Goal: Check status: Check status

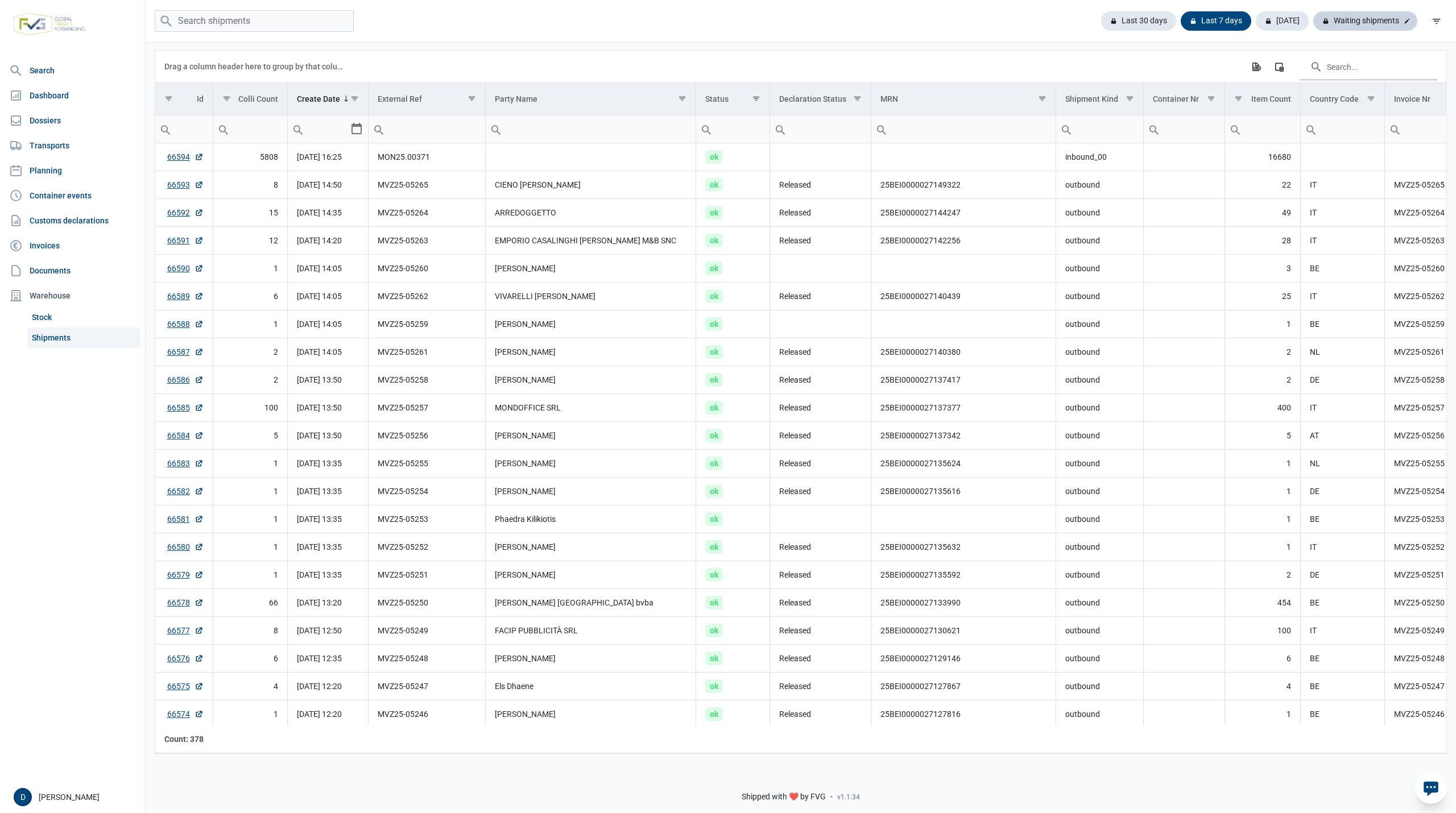
click at [1350, 19] on div "Waiting shipments" at bounding box center [1364, 21] width 104 height 19
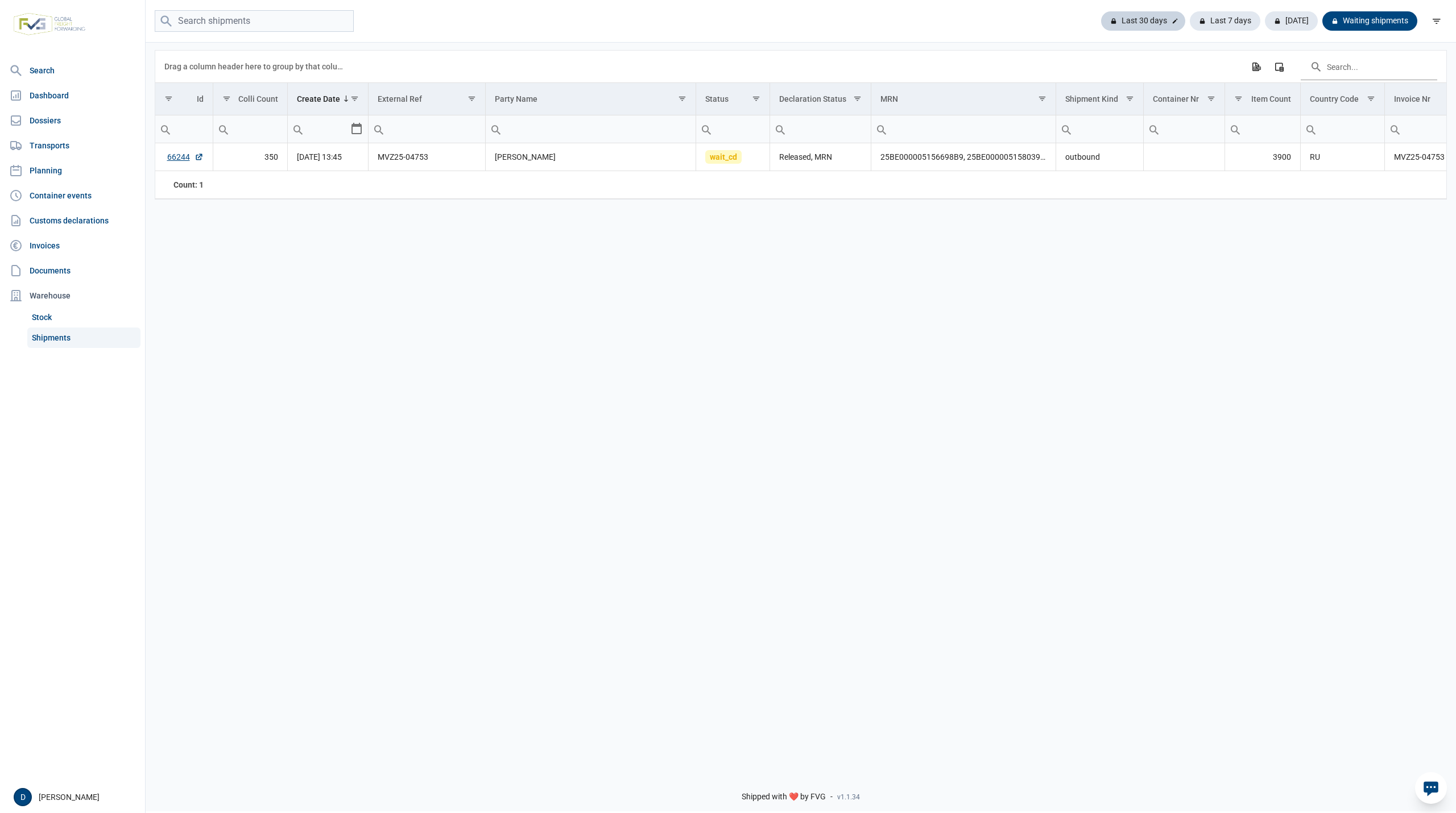
click at [1155, 19] on div "Last 30 days" at bounding box center [1143, 21] width 84 height 19
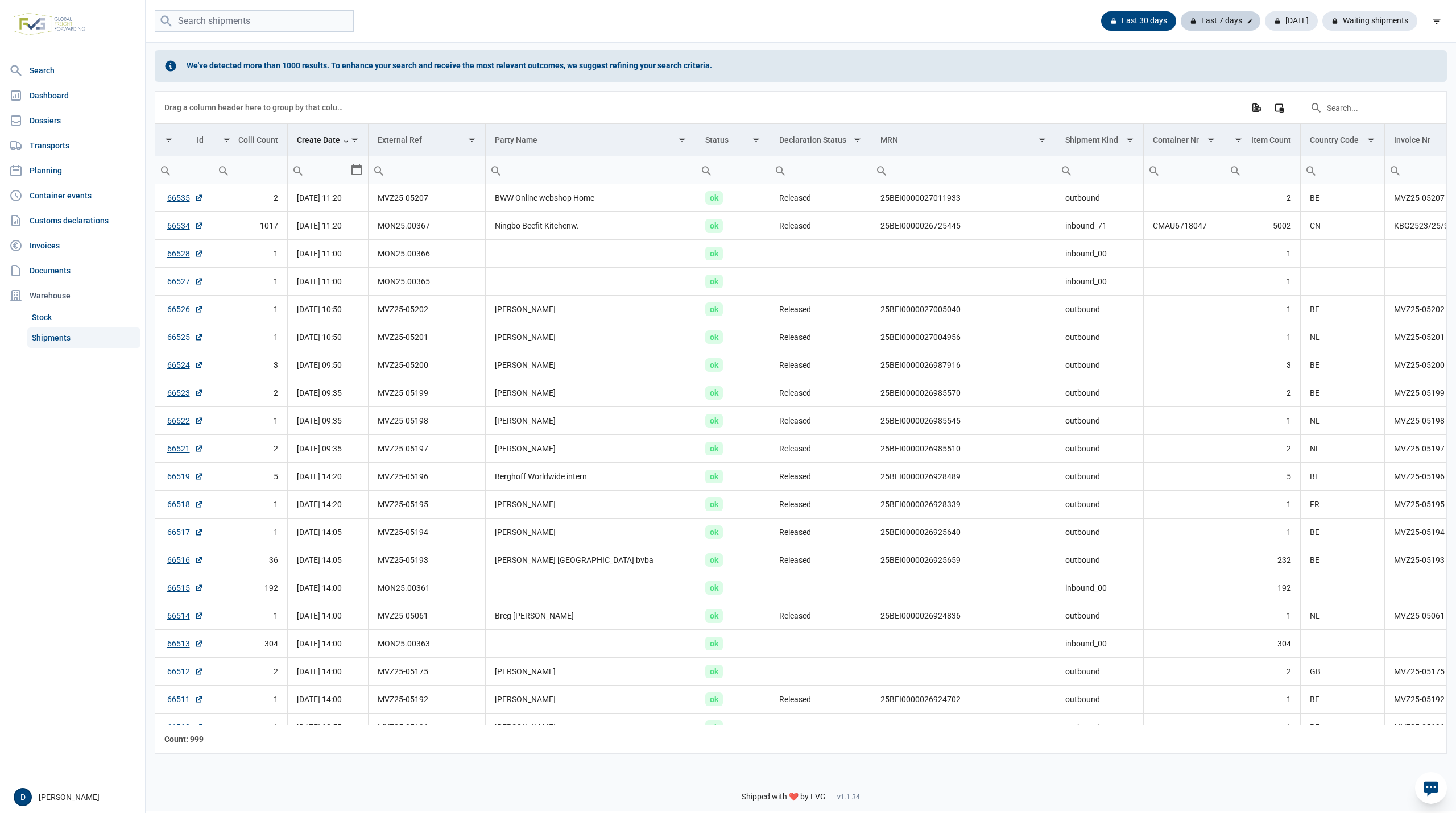
click at [1240, 19] on div "Last 7 days" at bounding box center [1220, 21] width 80 height 19
